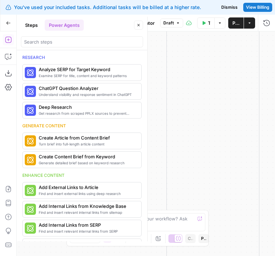
scroll to position [21, 0]
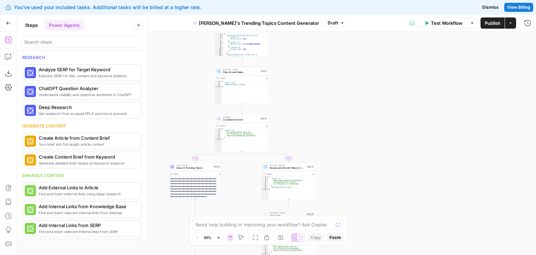
click at [11, 22] on button "Go Back" at bounding box center [8, 23] width 13 height 13
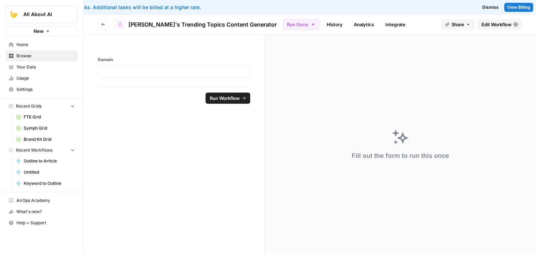
click at [103, 24] on icon "button" at bounding box center [103, 24] width 4 height 4
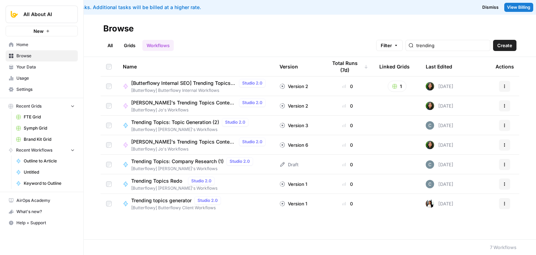
click at [190, 84] on span "[Butterflowy Internal SEO] Trending Topics Generator" at bounding box center [183, 83] width 105 height 7
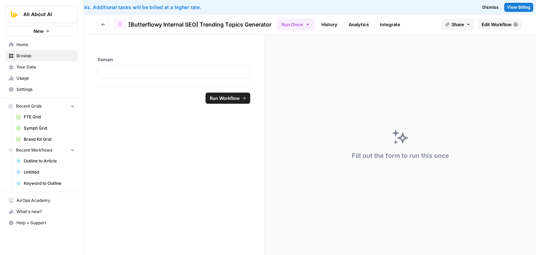
click at [275, 26] on span "Edit Workflow" at bounding box center [497, 24] width 30 height 7
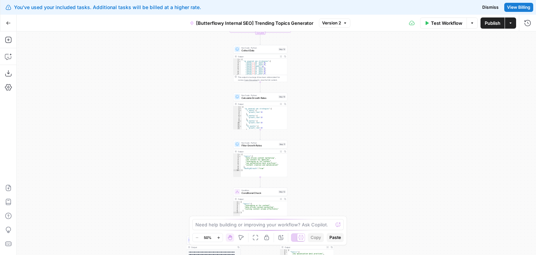
click at [208, 96] on div "true false true false true false Workflow Set Inputs Inputs Run Code · Python V…" at bounding box center [276, 142] width 519 height 223
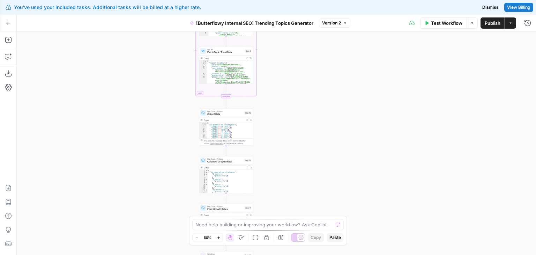
drag, startPoint x: 210, startPoint y: 87, endPoint x: 176, endPoint y: 150, distance: 71.8
click at [176, 150] on div "true false true false true false Workflow Set Inputs Inputs Run Code · Python V…" at bounding box center [276, 142] width 519 height 223
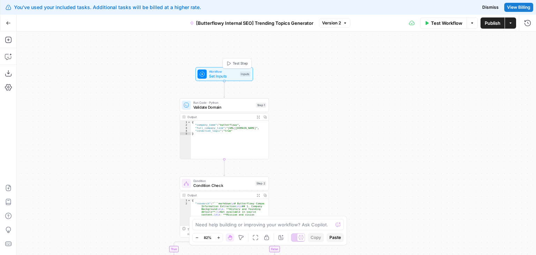
click at [224, 79] on span "Set Inputs" at bounding box center [223, 76] width 29 height 6
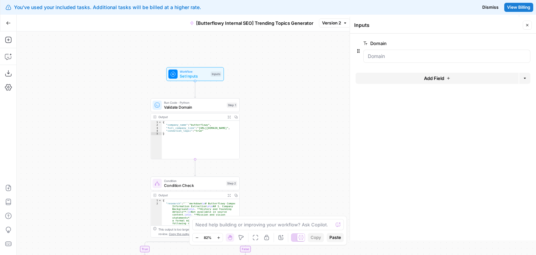
click at [84, 132] on div "true false true false true false Workflow Set Inputs Inputs Run Code · Python V…" at bounding box center [276, 142] width 519 height 223
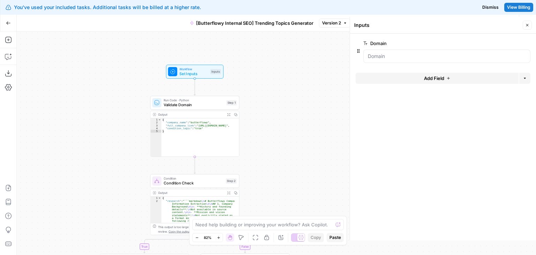
click at [101, 105] on div "true false true false true false Workflow Set Inputs Inputs Run Code · Python V…" at bounding box center [276, 142] width 519 height 223
click at [275, 24] on icon "button" at bounding box center [527, 25] width 4 height 4
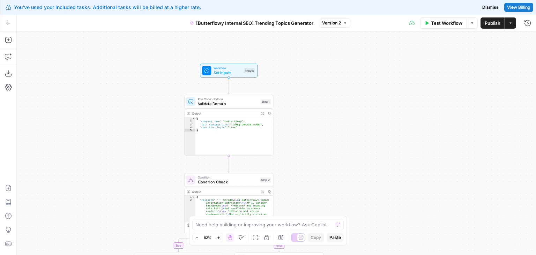
drag, startPoint x: 310, startPoint y: 147, endPoint x: 308, endPoint y: 161, distance: 14.4
click at [275, 161] on div "true false true false true false Workflow Set Inputs Inputs Run Code · Python V…" at bounding box center [276, 142] width 519 height 223
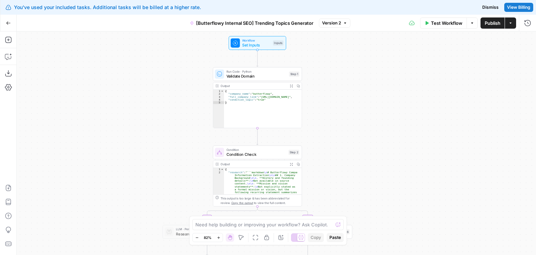
drag, startPoint x: 331, startPoint y: 115, endPoint x: 359, endPoint y: 87, distance: 39.7
click at [275, 87] on div "true false true false true false Workflow Set Inputs Inputs Run Code · Python V…" at bounding box center [276, 142] width 519 height 223
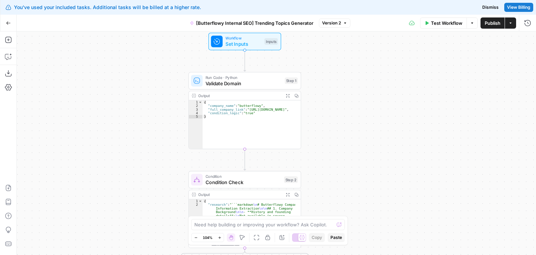
drag, startPoint x: 376, startPoint y: 90, endPoint x: 350, endPoint y: 103, distance: 28.6
click at [275, 103] on div "true false true false true false Workflow Set Inputs Inputs Run Code · Python V…" at bounding box center [276, 142] width 519 height 223
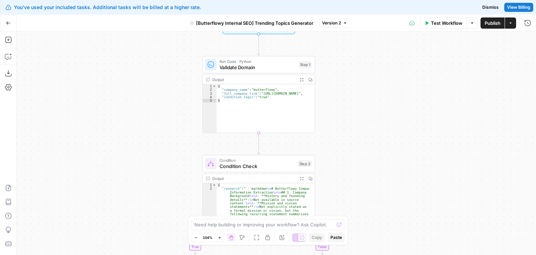
drag, startPoint x: 350, startPoint y: 103, endPoint x: 372, endPoint y: 81, distance: 30.4
click at [275, 81] on div "true false true false true false Workflow Set Inputs Inputs Run Code · Python V…" at bounding box center [276, 142] width 519 height 223
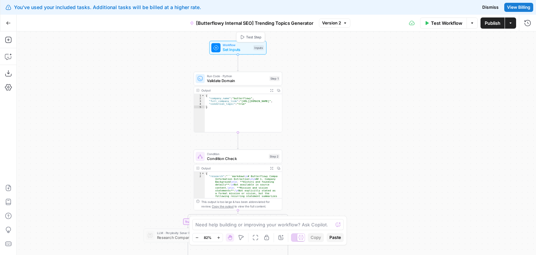
click at [236, 48] on span "Set Inputs" at bounding box center [237, 50] width 28 height 6
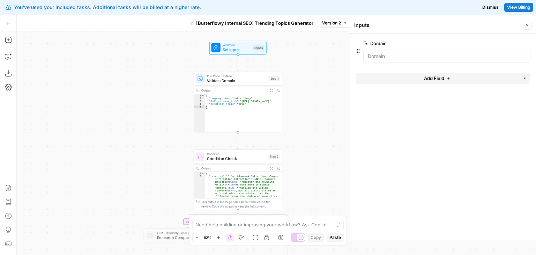
click at [275, 24] on icon "button" at bounding box center [527, 25] width 4 height 4
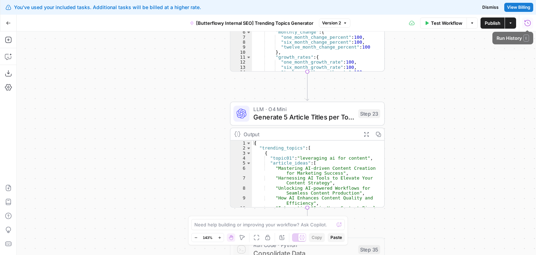
click at [275, 26] on button "Run History" at bounding box center [527, 22] width 11 height 11
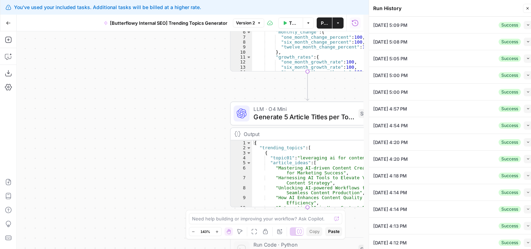
click at [275, 24] on icon "button" at bounding box center [528, 25] width 4 height 4
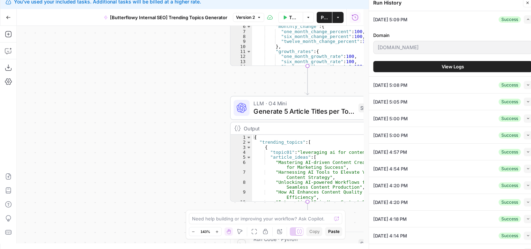
click at [275, 67] on span "View Logs" at bounding box center [452, 66] width 22 height 7
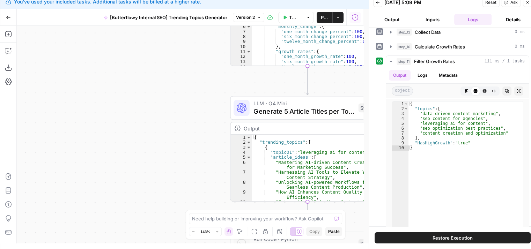
scroll to position [64, 0]
drag, startPoint x: 112, startPoint y: 151, endPoint x: 15, endPoint y: 25, distance: 159.0
click at [15, 25] on div "Go Back [Butterflowy Internal SEO] Trending Topics Generator Version 2 Test Wor…" at bounding box center [181, 126] width 363 height 235
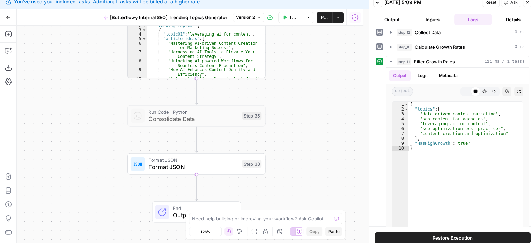
drag, startPoint x: 54, startPoint y: 66, endPoint x: 103, endPoint y: 155, distance: 101.7
click at [103, 155] on div "true false true false true false Workflow Set Inputs Inputs Run Code · Python V…" at bounding box center [190, 135] width 347 height 218
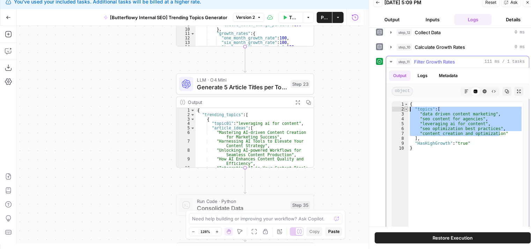
drag, startPoint x: 509, startPoint y: 130, endPoint x: 407, endPoint y: 108, distance: 104.6
click at [275, 108] on div "**********" at bounding box center [458, 171] width 132 height 138
click at [275, 108] on span "Toggle code folding, rows 2 through 8" at bounding box center [406, 109] width 4 height 5
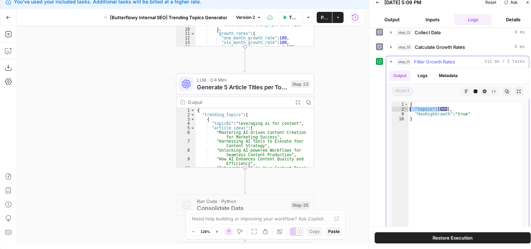
click at [275, 107] on span "Toggle code folding, rows 2 through 8" at bounding box center [406, 109] width 4 height 5
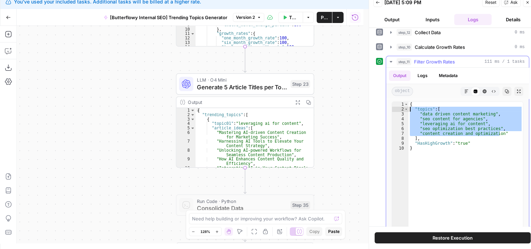
click at [275, 148] on div "{ "topics" : [ "data driven content marketing" , "seo content for agencies" , "…" at bounding box center [465, 175] width 114 height 147
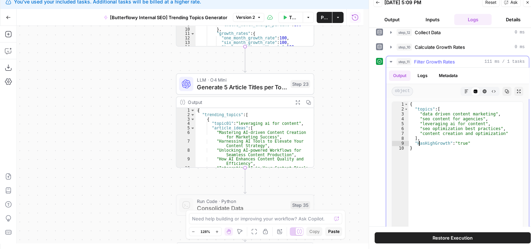
click at [275, 142] on div "{ "topics" : [ "data driven content marketing" , "seo content for agencies" , "…" at bounding box center [465, 175] width 114 height 147
click at [275, 114] on div "{ "topics" : [ "data driven content marketing" , "seo content for agencies" , "…" at bounding box center [465, 175] width 114 height 147
type textarea "**********"
click at [275, 3] on button "Close" at bounding box center [527, 2] width 9 height 9
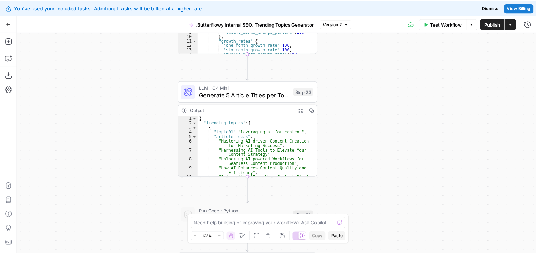
scroll to position [0, 0]
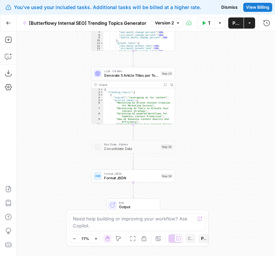
drag, startPoint x: 126, startPoint y: 158, endPoint x: 64, endPoint y: 132, distance: 67.1
click at [64, 132] on div "true false true false true false Workflow Set Inputs Inputs Run Code · Python V…" at bounding box center [146, 143] width 258 height 225
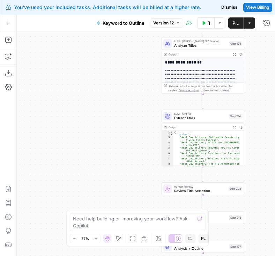
drag, startPoint x: 171, startPoint y: 139, endPoint x: 104, endPoint y: 128, distance: 68.1
click at [104, 128] on div "Workflow Set Inputs Inputs Workflow Workflow Step 1 Output Expand Output Copy 1…" at bounding box center [146, 143] width 258 height 225
drag, startPoint x: 253, startPoint y: 95, endPoint x: 229, endPoint y: 95, distance: 23.7
click at [229, 95] on div "Workflow Set Inputs Inputs Workflow Workflow Step 1 Output Expand Output Copy 1…" at bounding box center [146, 143] width 258 height 225
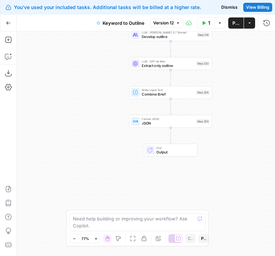
click at [234, 129] on div "Workflow Set Inputs Inputs Workflow Workflow Step 1 Output Expand Output Copy 1…" at bounding box center [146, 143] width 258 height 225
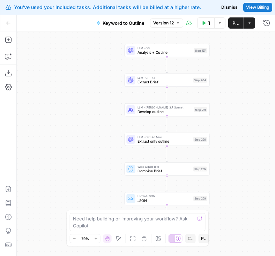
drag, startPoint x: 237, startPoint y: 95, endPoint x: 235, endPoint y: 87, distance: 8.8
click at [235, 87] on div "Workflow Set Inputs Inputs Workflow Workflow Step 1 Output Expand Output Copy 1…" at bounding box center [146, 143] width 258 height 225
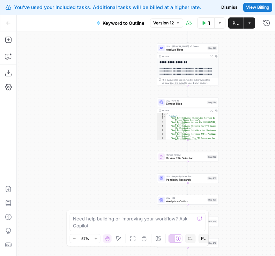
click at [241, 112] on div "Workflow Set Inputs Inputs Workflow Workflow Step 1 Output Expand Output Copy 1…" at bounding box center [146, 143] width 258 height 225
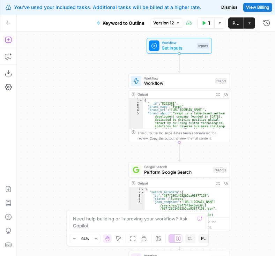
click at [12, 38] on button "Add Steps" at bounding box center [8, 39] width 11 height 11
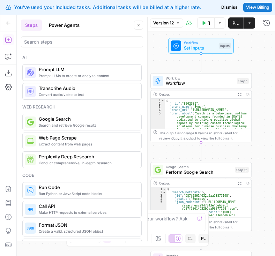
click at [65, 25] on button "Power Agents" at bounding box center [64, 25] width 39 height 11
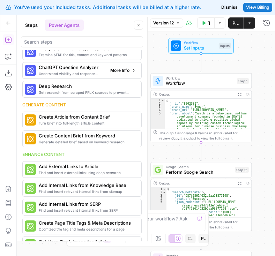
scroll to position [22, 0]
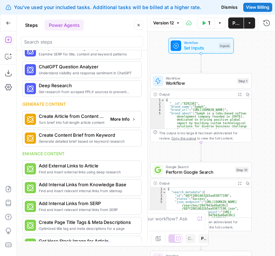
click at [116, 121] on span "More Info" at bounding box center [119, 119] width 19 height 6
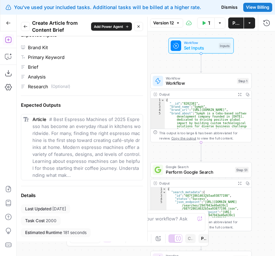
scroll to position [268, 0]
drag, startPoint x: 42, startPoint y: 221, endPoint x: 56, endPoint y: 222, distance: 14.0
click at [56, 222] on div "Task Cost 2000" at bounding box center [41, 220] width 40 height 9
click at [95, 127] on span "# Best Espresso Machines of 2025 Espresso has become an everyday ritual in kitc…" at bounding box center [86, 147] width 108 height 61
drag, startPoint x: 48, startPoint y: 223, endPoint x: 61, endPoint y: 223, distance: 13.3
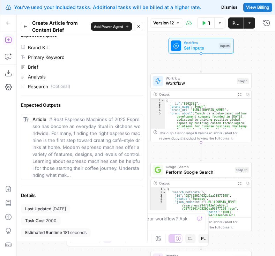
click at [61, 223] on div "Last Updated 3 days ago Task Cost 2000 Estimated Runtime 181 seconds" at bounding box center [82, 221] width 122 height 33
click at [138, 27] on icon "button" at bounding box center [139, 26] width 2 height 2
